Goal: Information Seeking & Learning: Learn about a topic

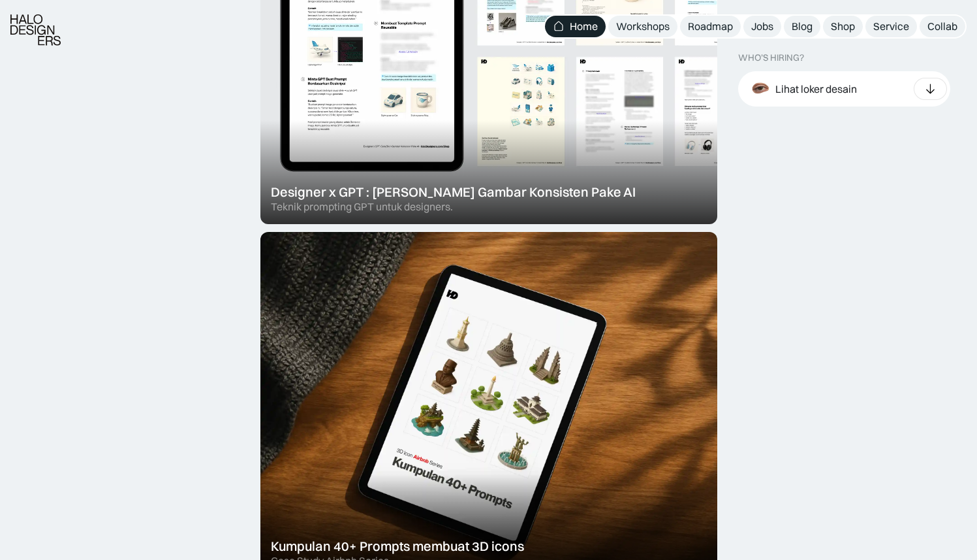
scroll to position [706, 0]
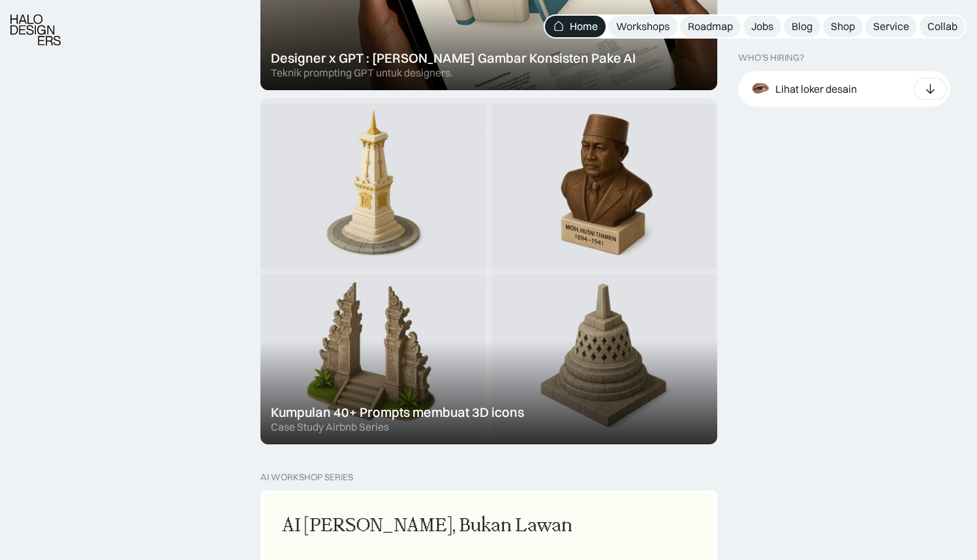
click at [461, 243] on div at bounding box center [489, 271] width 457 height 346
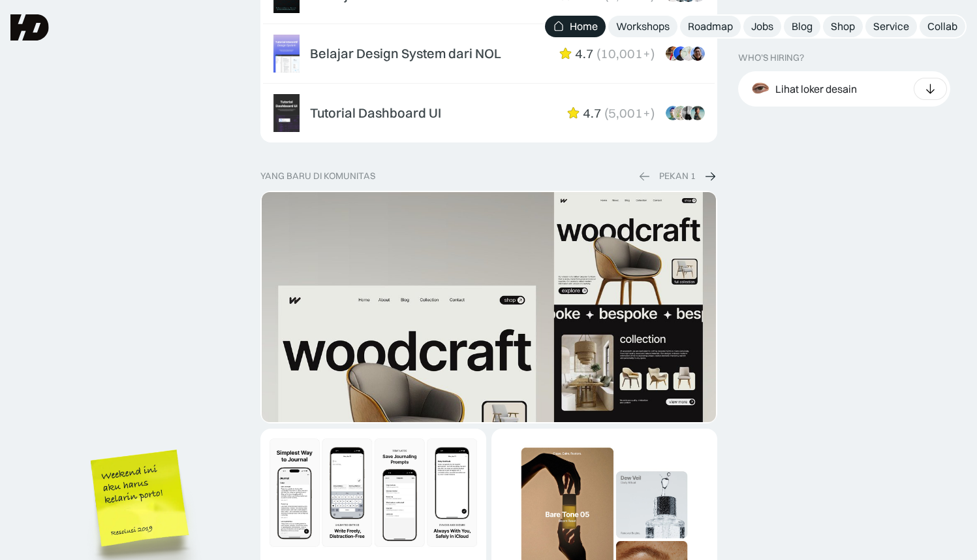
scroll to position [1977, 0]
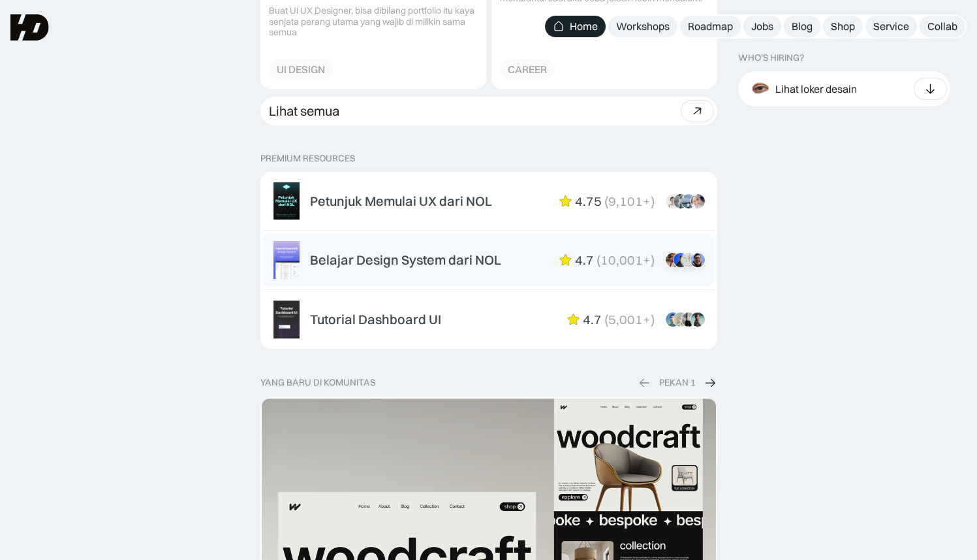
click at [483, 253] on div "Belajar Design System dari NOL" at bounding box center [405, 260] width 191 height 16
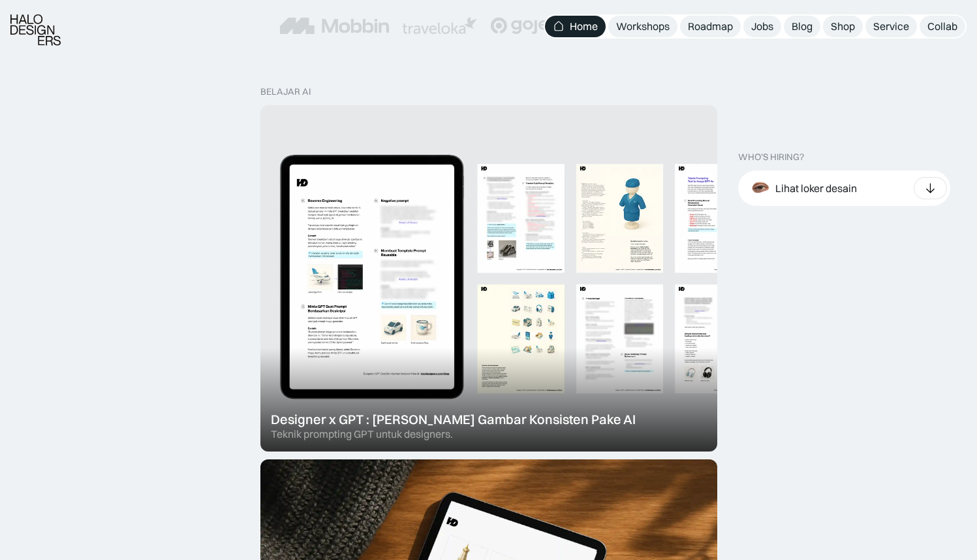
scroll to position [353, 0]
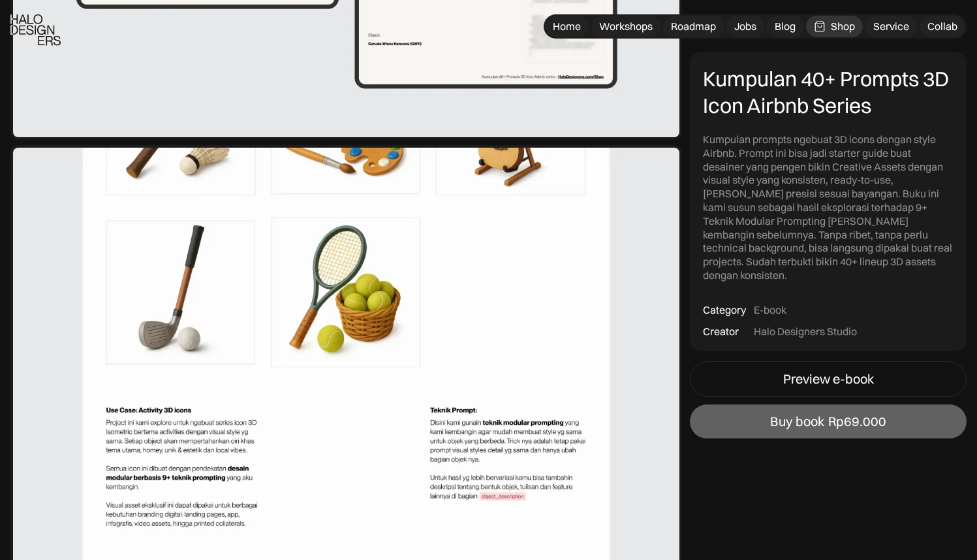
scroll to position [2317, 0]
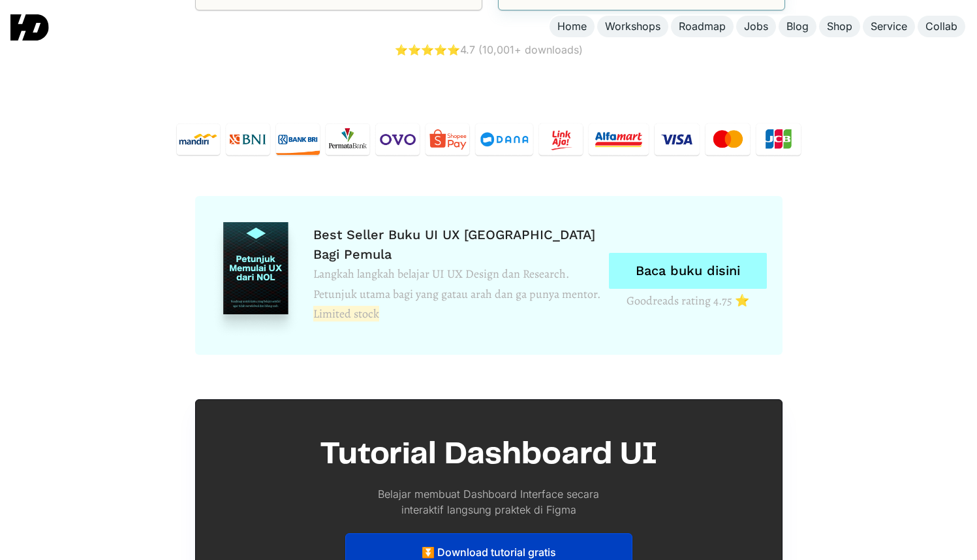
scroll to position [5965, 0]
